Goal: Task Accomplishment & Management: Manage account settings

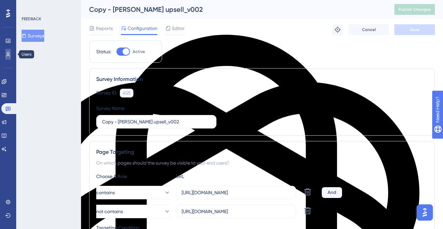
click at [10, 53] on icon at bounding box center [7, 54] width 5 height 5
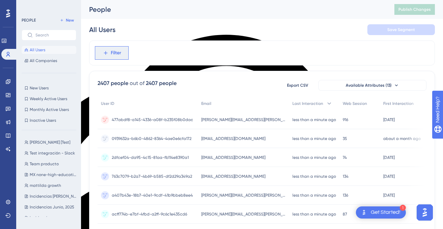
click at [120, 52] on span "Filter" at bounding box center [116, 53] width 10 height 8
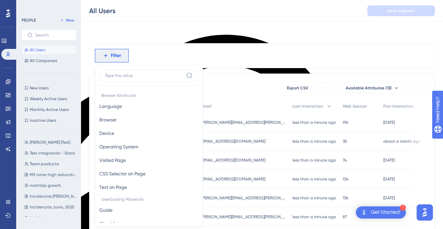
scroll to position [29, 0]
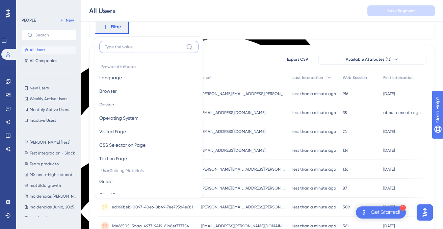
click at [134, 47] on input at bounding box center [144, 46] width 78 height 5
paste input "[PERSON_NAME][EMAIL_ADDRESS][PERSON_NAME][DOMAIN_NAME]"
type input "[PERSON_NAME][EMAIL_ADDRESS][PERSON_NAME][DOMAIN_NAME]"
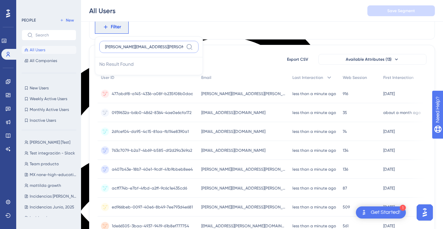
click at [167, 48] on input "[PERSON_NAME][EMAIL_ADDRESS][PERSON_NAME][DOMAIN_NAME]" at bounding box center [144, 46] width 78 height 5
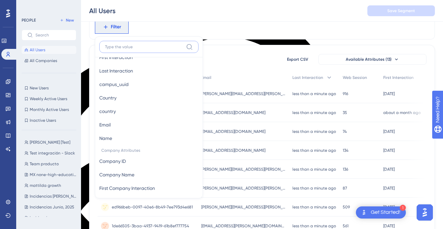
scroll to position [353, 0]
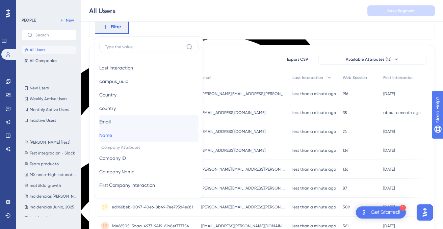
click at [128, 127] on div "User ID User ID Web Session Web Session First Interaction First Interaction Las…" at bounding box center [148, 82] width 99 height 122
click at [121, 124] on button "Email Email" at bounding box center [148, 122] width 99 height 14
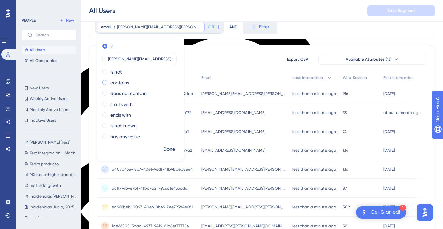
type input "[PERSON_NAME][EMAIL_ADDRESS][PERSON_NAME][DOMAIN_NAME]"
click at [105, 82] on span at bounding box center [104, 82] width 5 height 5
click at [109, 81] on input "radio" at bounding box center [109, 81] width 0 height 0
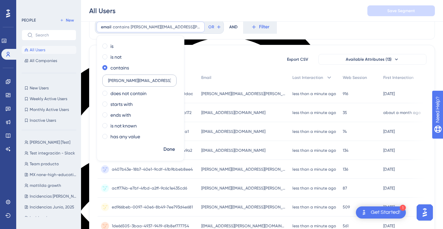
click at [167, 84] on label "[PERSON_NAME][EMAIL_ADDRESS][PERSON_NAME][DOMAIN_NAME]" at bounding box center [139, 81] width 74 height 12
click at [167, 83] on input "[PERSON_NAME][EMAIL_ADDRESS][PERSON_NAME][DOMAIN_NAME]" at bounding box center [139, 80] width 63 height 5
click at [169, 151] on span "Done" at bounding box center [169, 150] width 11 height 8
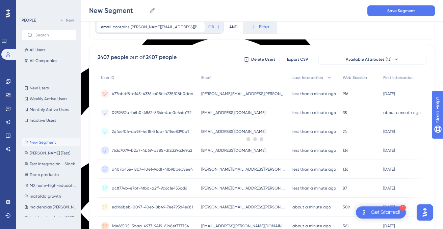
scroll to position [0, 0]
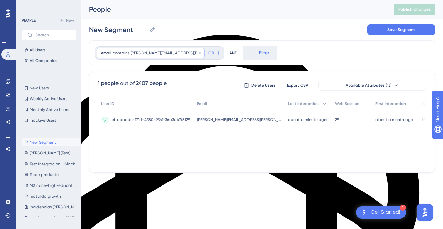
click at [155, 53] on span "[PERSON_NAME][EMAIL_ADDRESS][PERSON_NAME][DOMAIN_NAME]" at bounding box center [166, 52] width 70 height 5
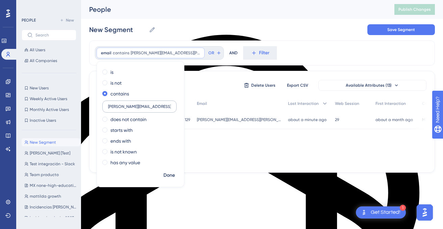
drag, startPoint x: 134, startPoint y: 107, endPoint x: 167, endPoint y: 107, distance: 32.8
click at [167, 107] on input "[PERSON_NAME][EMAIL_ADDRESS][PERSON_NAME][DOMAIN_NAME]" at bounding box center [139, 106] width 63 height 5
type input "[PERSON_NAME].[PERSON_NAME]"
click at [172, 177] on span "Done" at bounding box center [169, 176] width 11 height 8
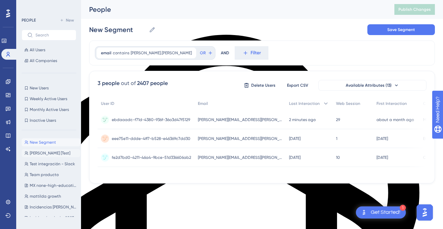
click at [46, 152] on span "[PERSON_NAME] [Test]" at bounding box center [50, 153] width 41 height 5
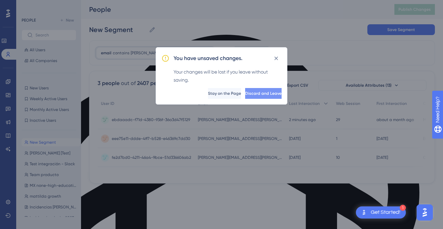
click at [248, 95] on span "Discard and Leave" at bounding box center [263, 93] width 36 height 5
type input "[PERSON_NAME] [Test]"
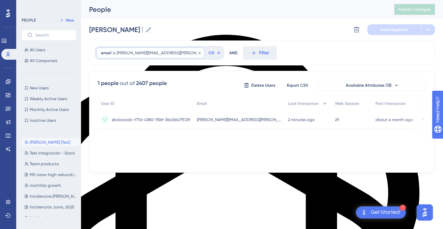
click at [152, 54] on span "[PERSON_NAME][EMAIL_ADDRESS][PERSON_NAME][DOMAIN_NAME]" at bounding box center [158, 52] width 83 height 5
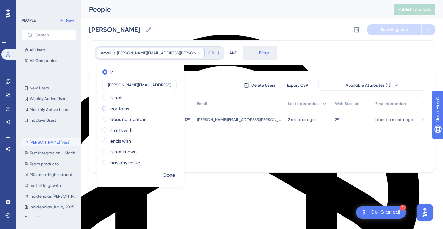
click at [126, 110] on label "contains" at bounding box center [119, 109] width 19 height 8
drag, startPoint x: 133, startPoint y: 108, endPoint x: 165, endPoint y: 108, distance: 31.4
click at [165, 108] on input "[PERSON_NAME][EMAIL_ADDRESS][PERSON_NAME][DOMAIN_NAME]" at bounding box center [139, 106] width 63 height 5
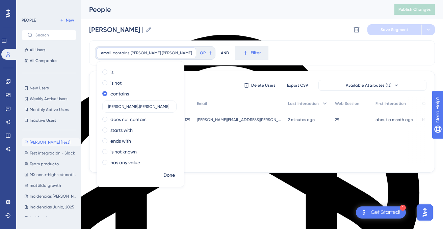
type input "[PERSON_NAME].[PERSON_NAME]"
click at [141, 177] on div "Done" at bounding box center [140, 179] width 87 height 18
click at [165, 176] on span "Done" at bounding box center [169, 176] width 11 height 8
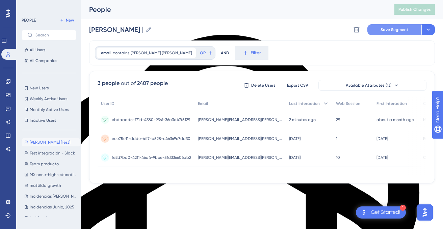
click at [404, 30] on span "Save Segment" at bounding box center [395, 29] width 28 height 5
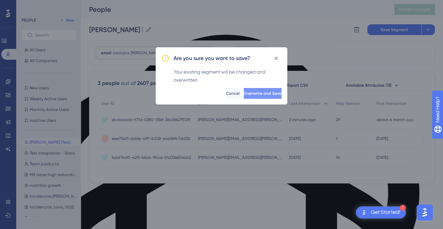
click at [277, 94] on button "Overwrite and Save" at bounding box center [263, 93] width 38 height 11
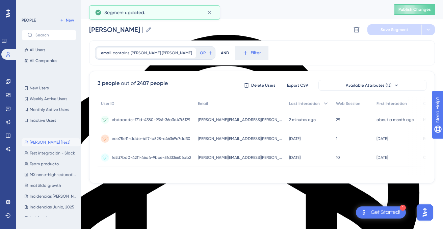
click at [412, 10] on span "Publish Changes" at bounding box center [415, 9] width 32 height 5
